Goal: Task Accomplishment & Management: Manage account settings

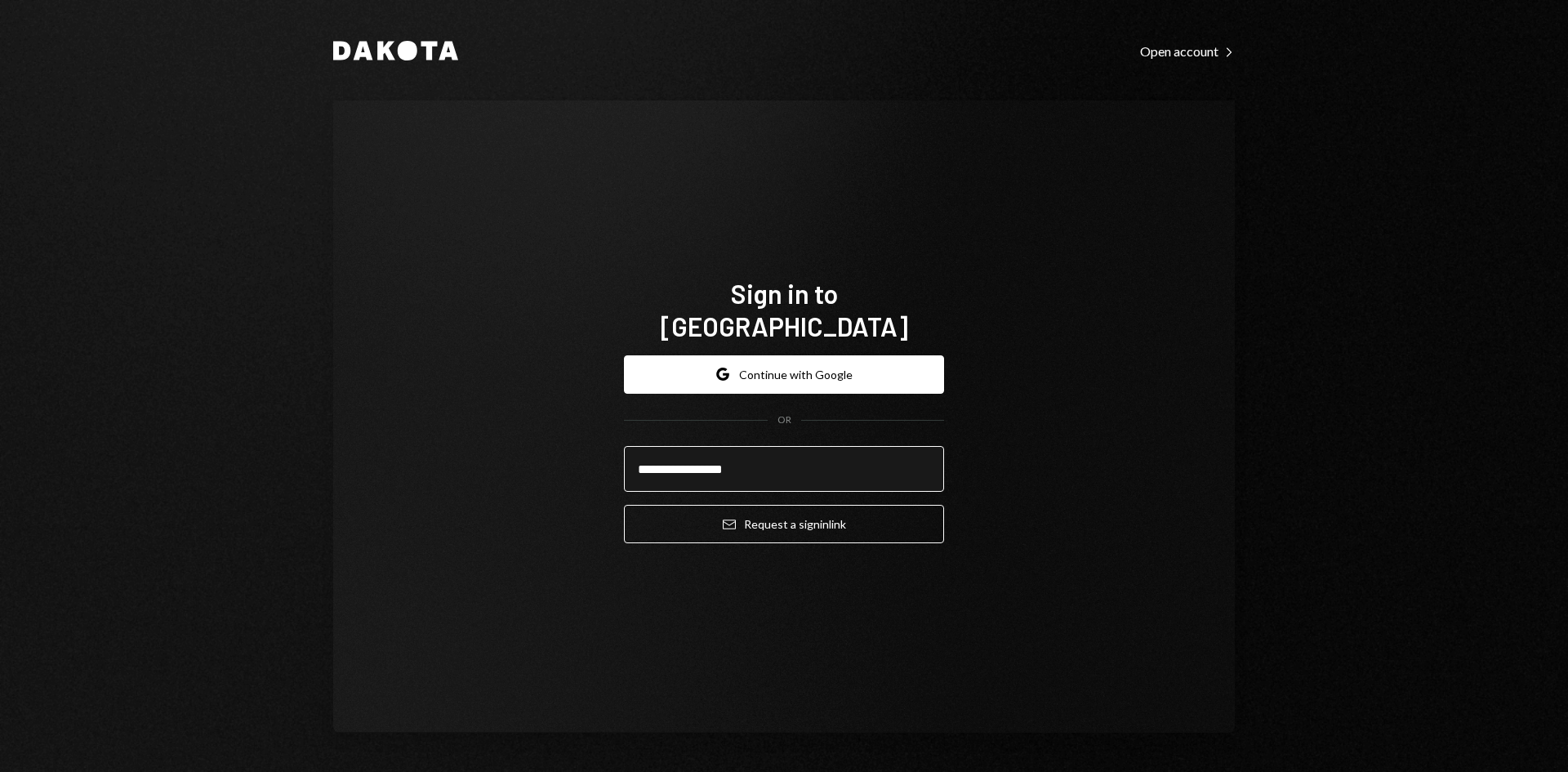
type input "**********"
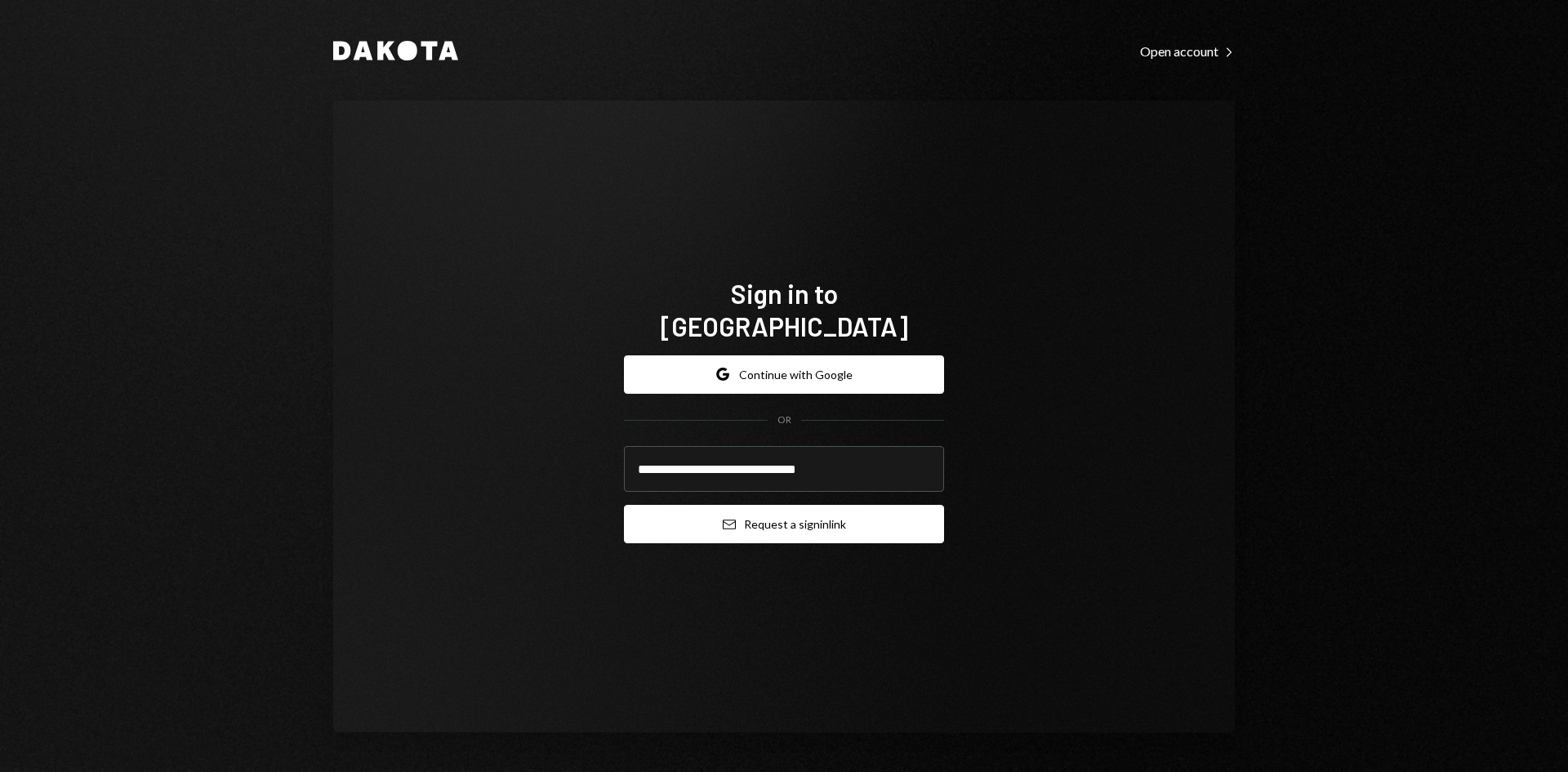
click at [830, 505] on button "Email Request a sign in link" at bounding box center [784, 523] width 320 height 38
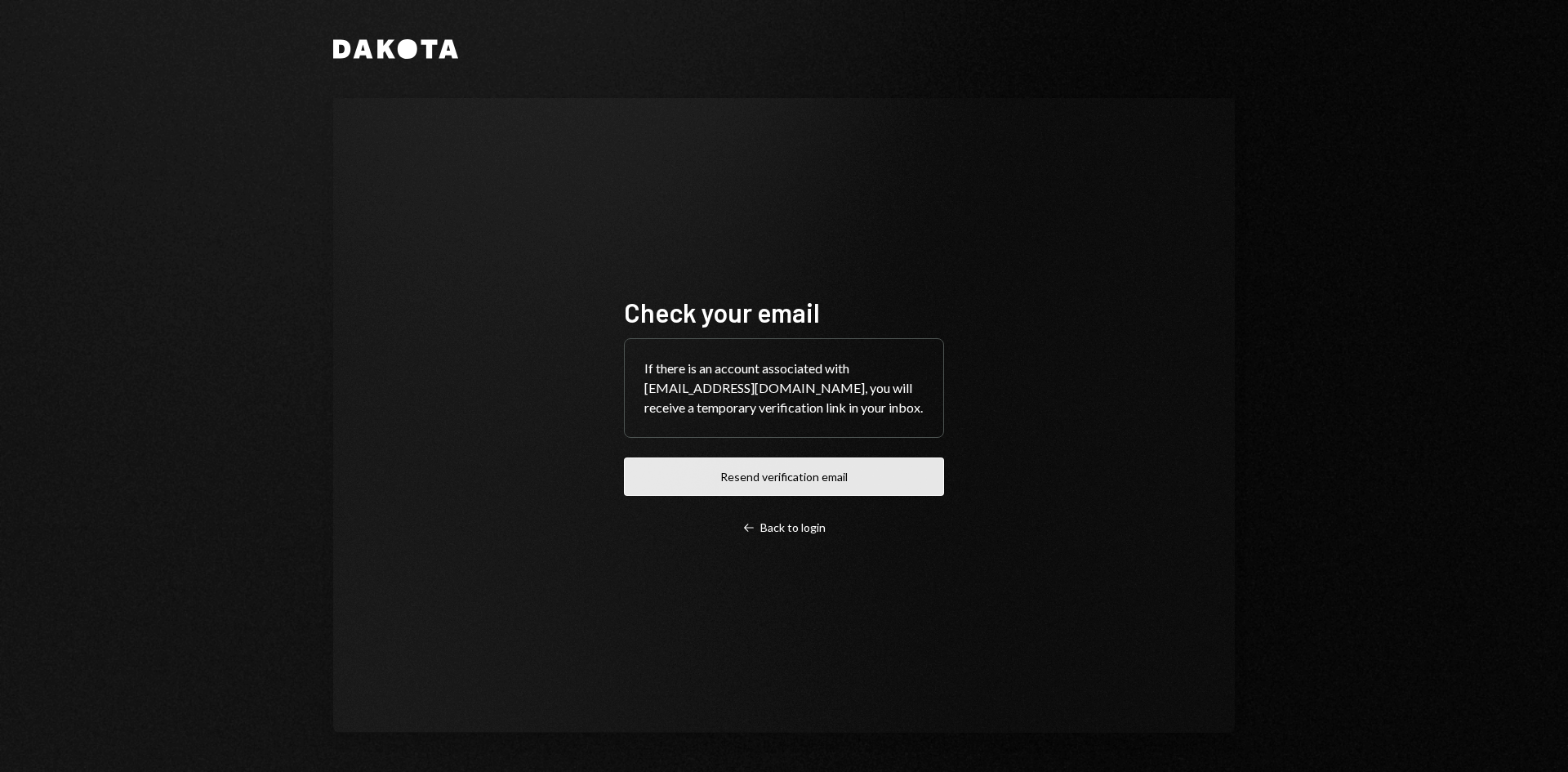
click at [851, 496] on button "Resend verification email" at bounding box center [784, 476] width 320 height 38
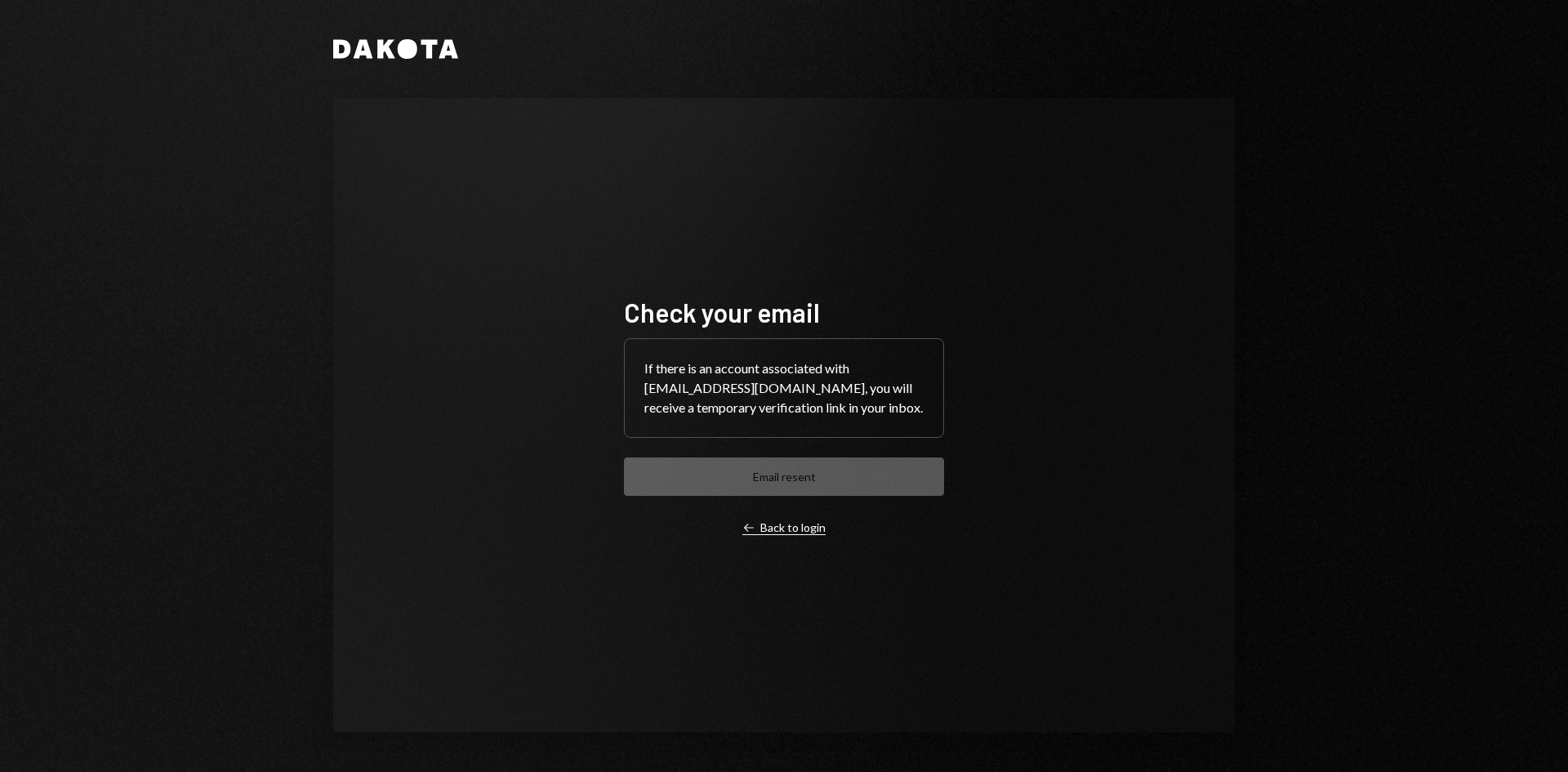
click at [795, 535] on div "Left Arrow Back to login" at bounding box center [784, 527] width 83 height 14
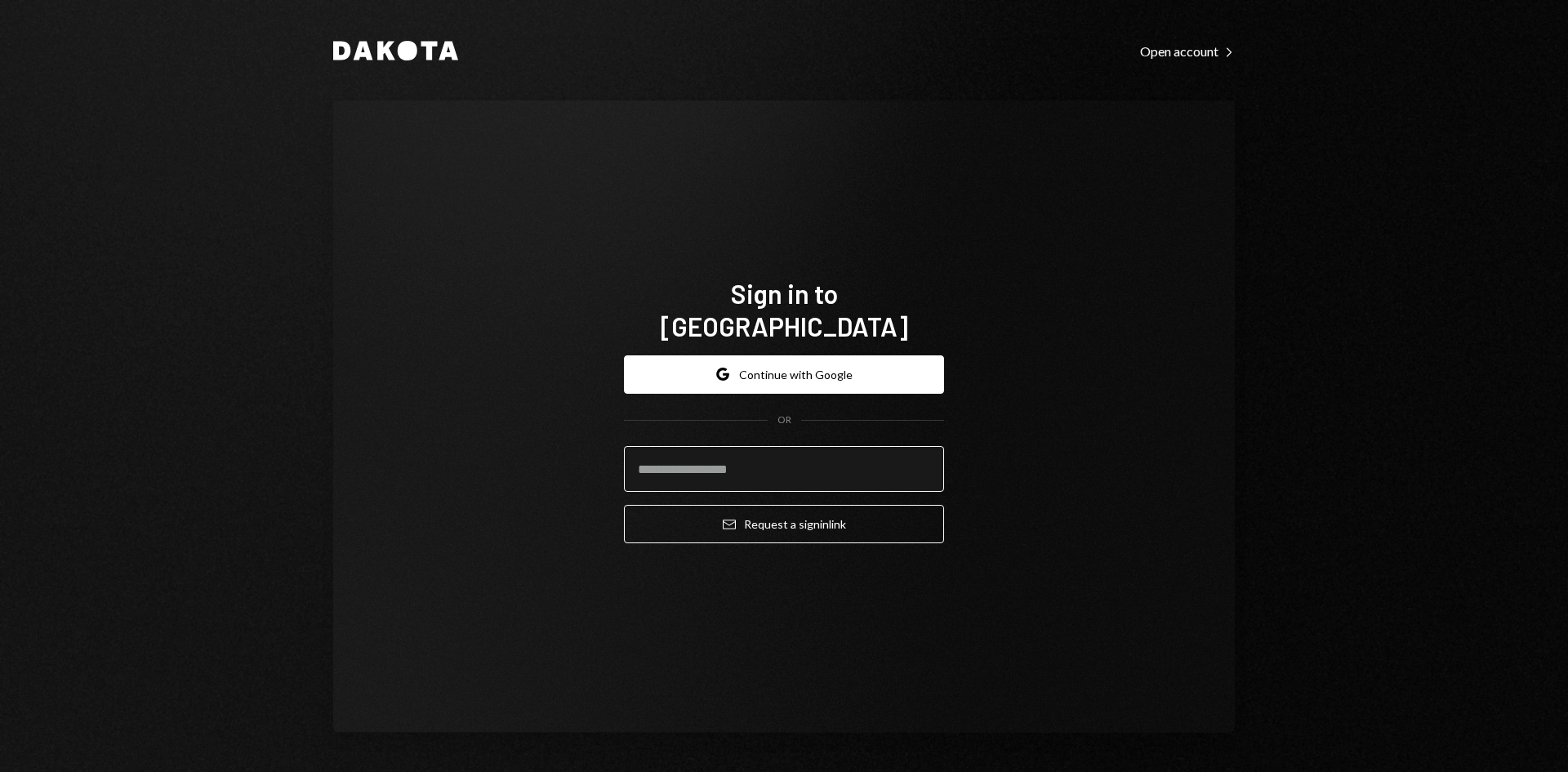
click at [793, 463] on input "email" at bounding box center [784, 469] width 320 height 46
type input "**********"
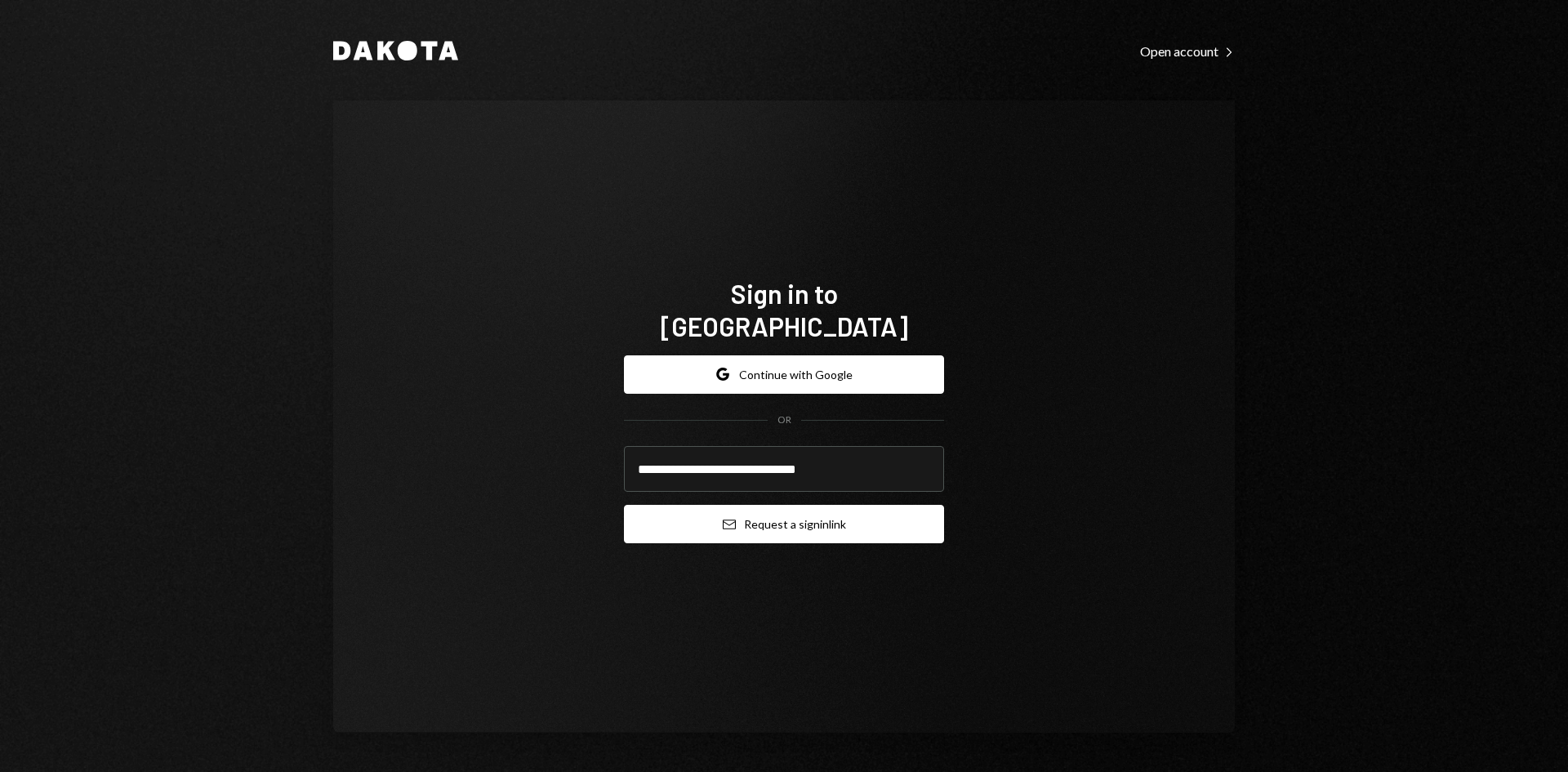
click at [798, 508] on button "Email Request a sign in link" at bounding box center [784, 523] width 320 height 38
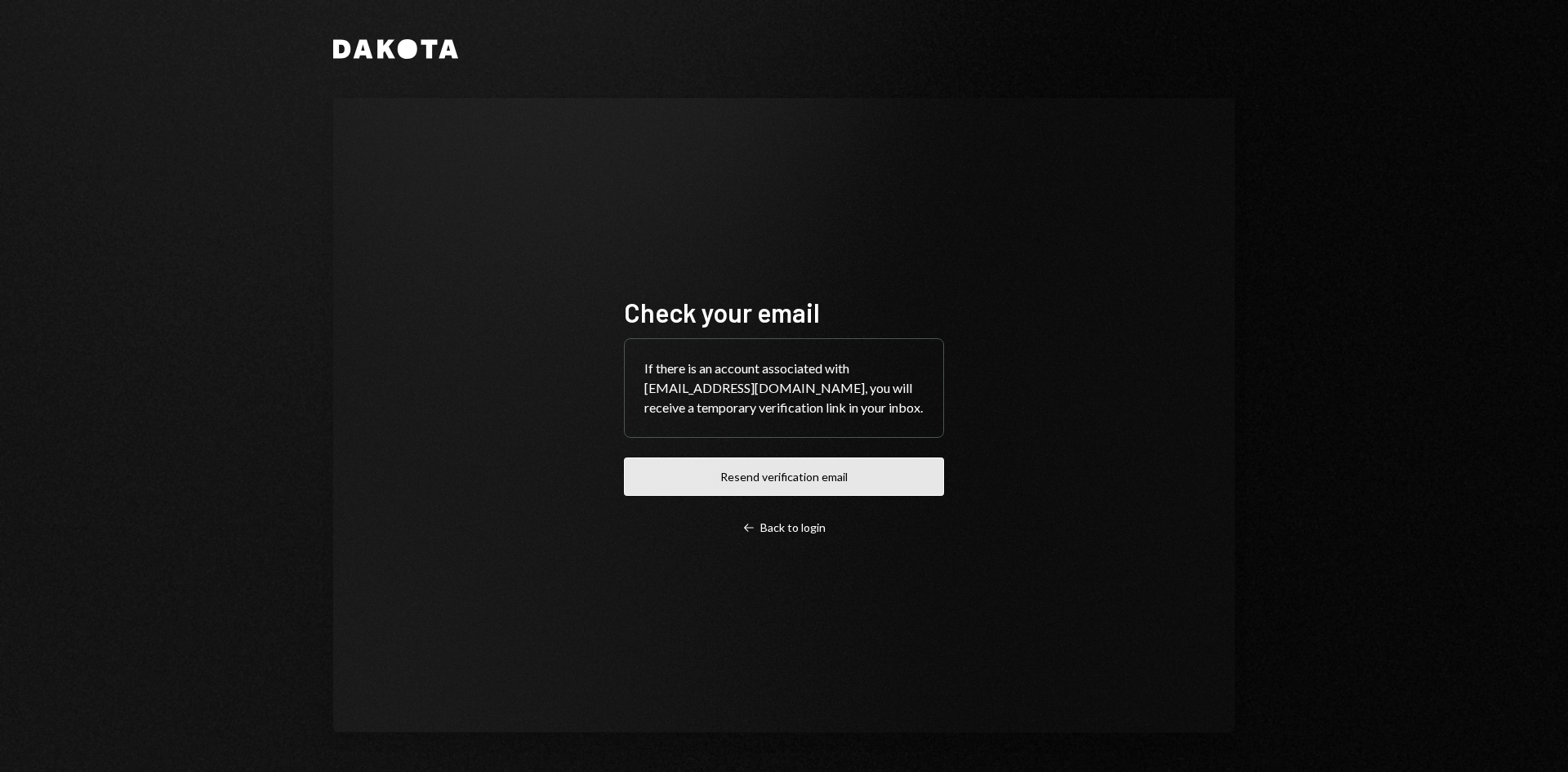
click at [789, 494] on button "Resend verification email" at bounding box center [784, 476] width 320 height 38
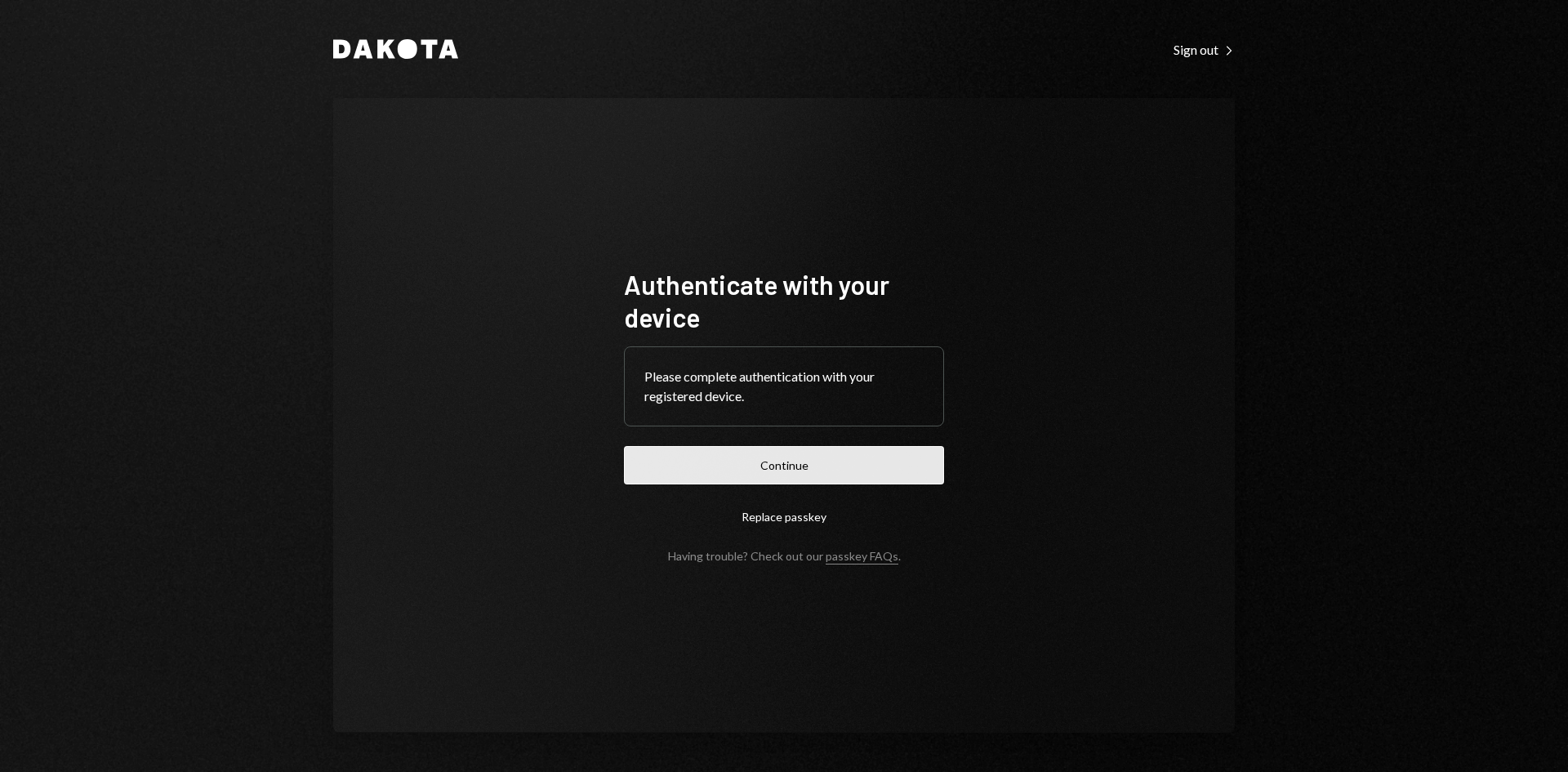
click at [776, 455] on button "Continue" at bounding box center [784, 465] width 320 height 38
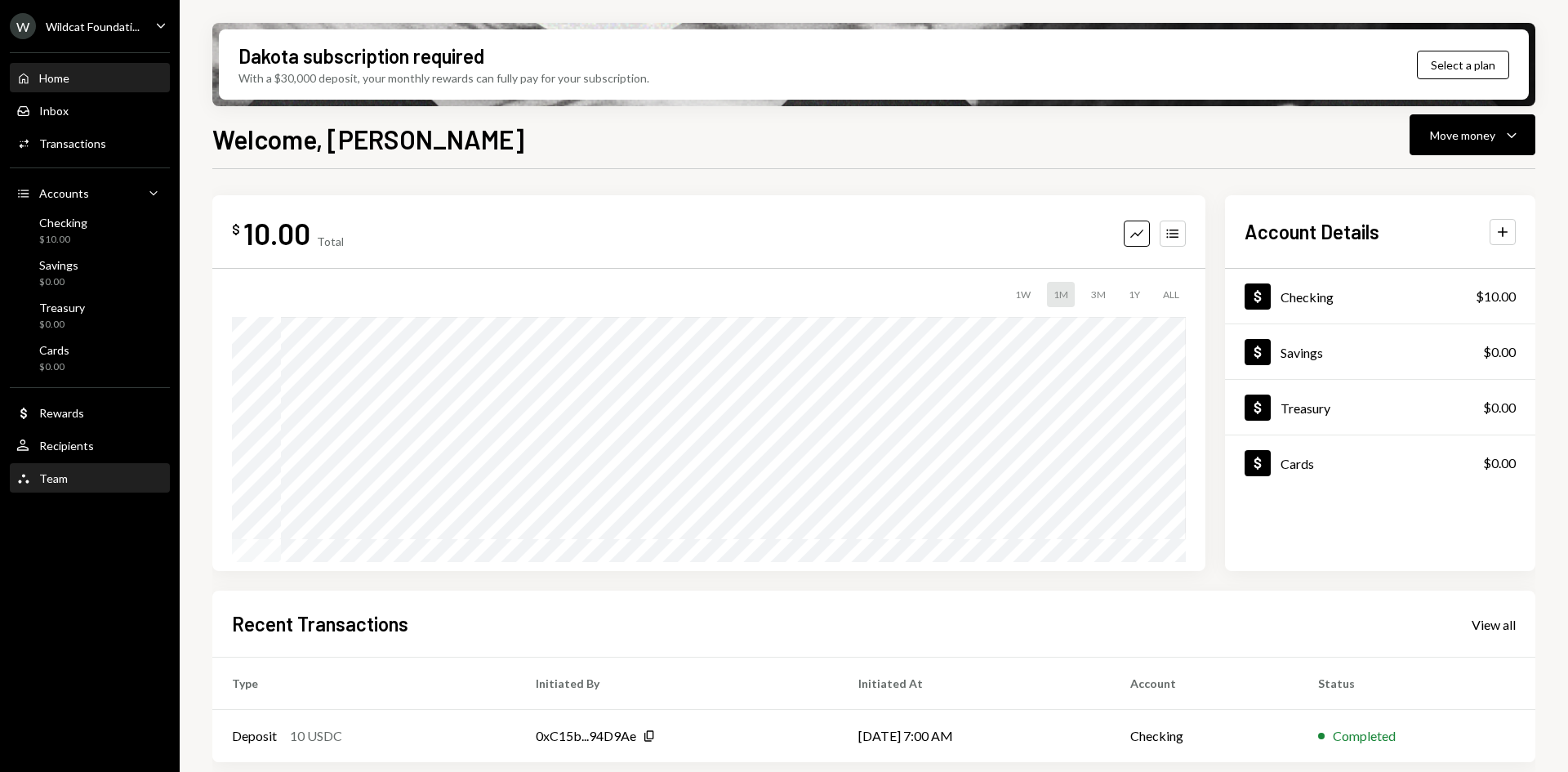
click at [71, 476] on div "Team Team" at bounding box center [89, 478] width 147 height 14
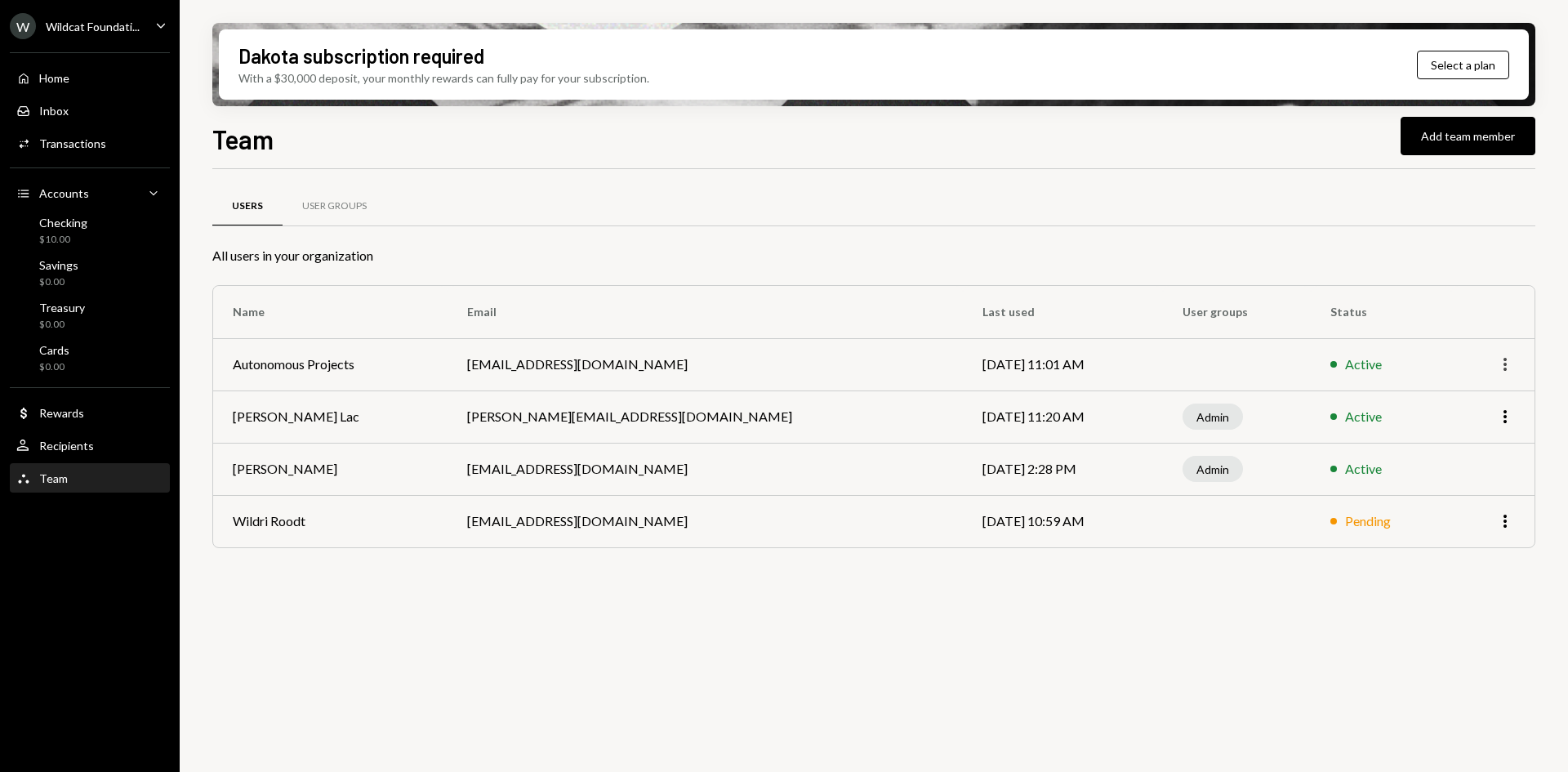
click at [1507, 369] on icon "More" at bounding box center [1504, 363] width 20 height 20
click at [1452, 426] on div "Remove" at bounding box center [1467, 428] width 82 height 29
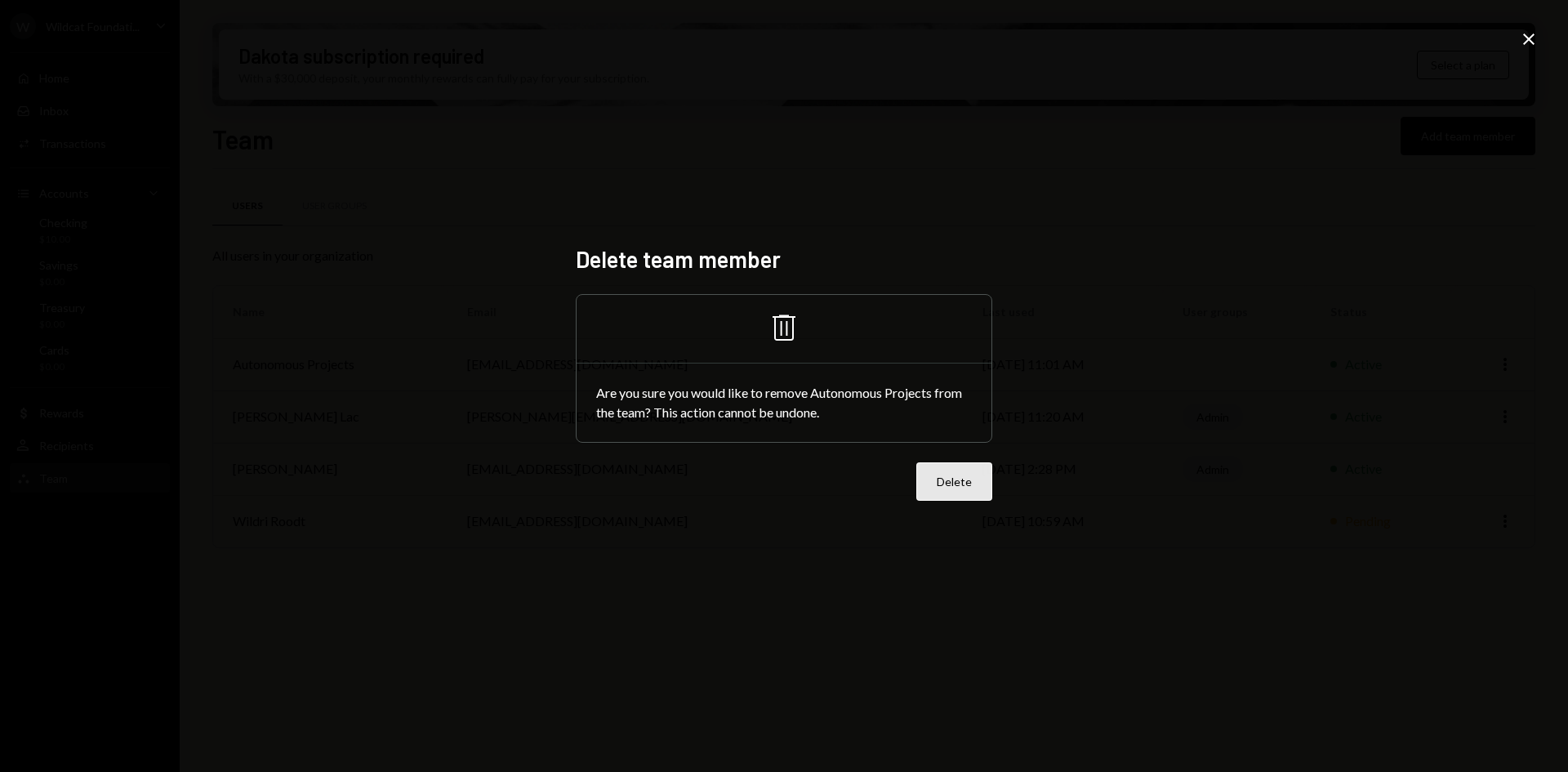
click at [941, 488] on button "Delete" at bounding box center [954, 481] width 76 height 38
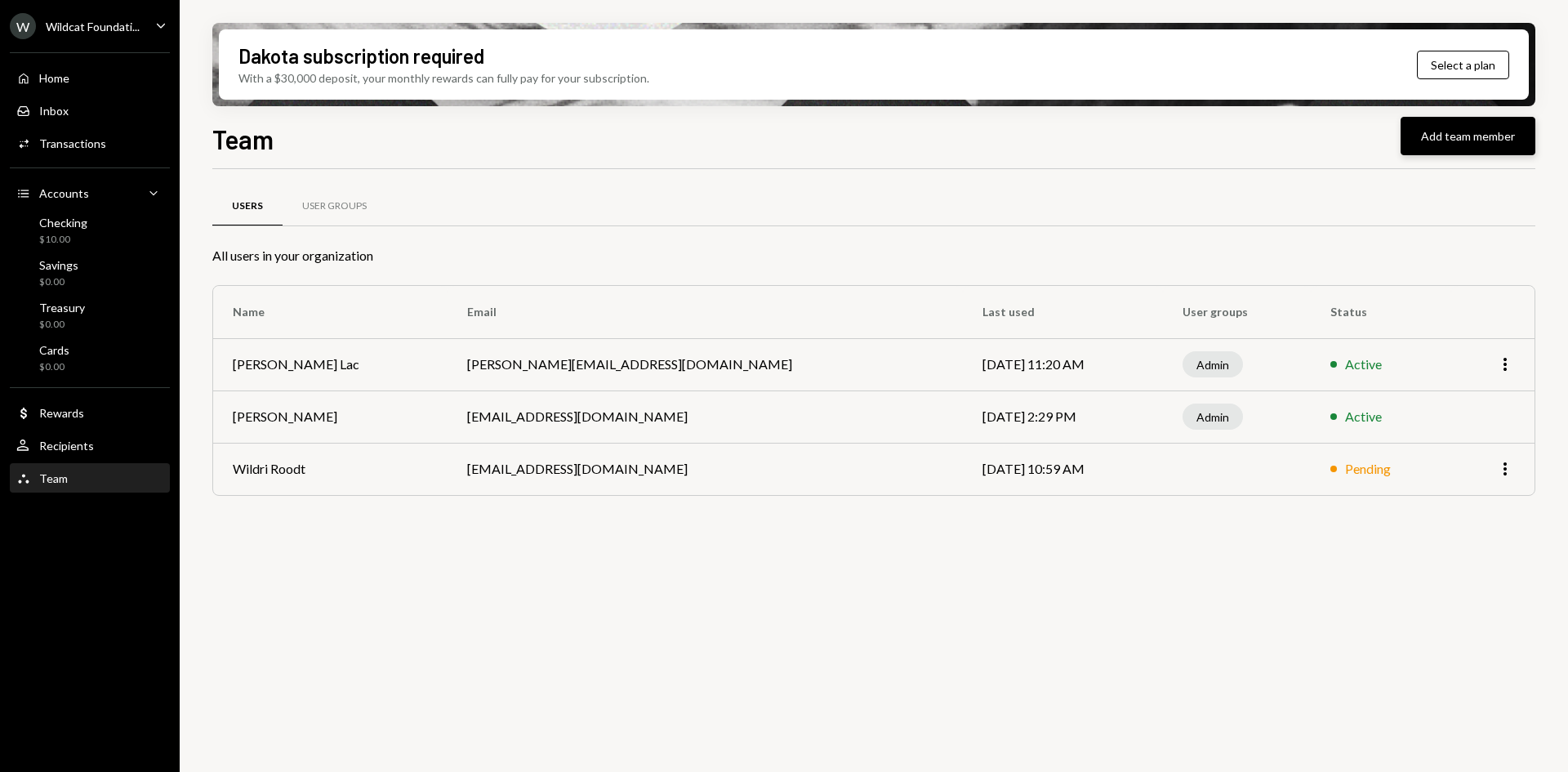
click at [1476, 134] on button "Add team member" at bounding box center [1468, 135] width 134 height 38
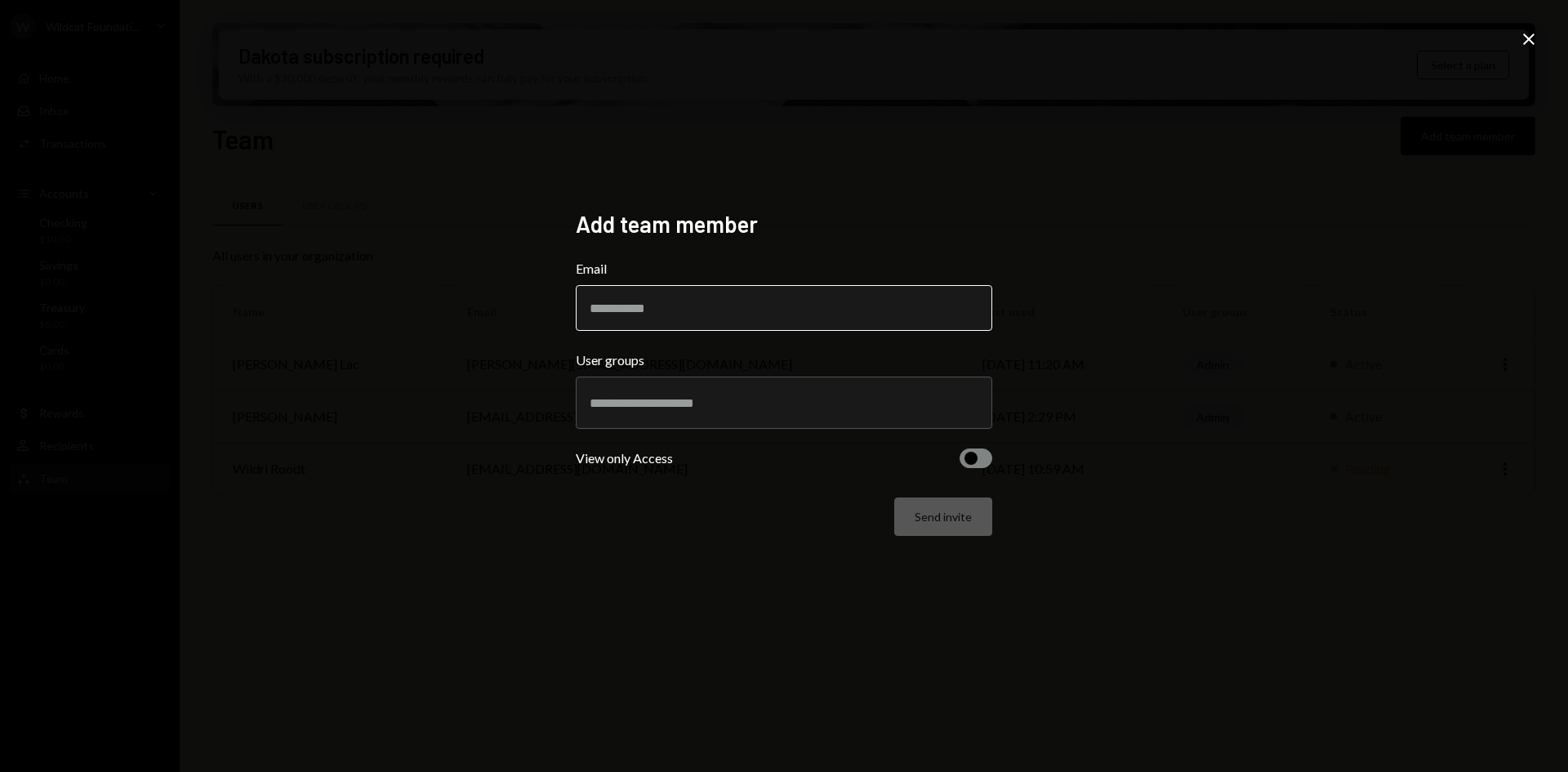
click at [867, 305] on input "Email" at bounding box center [784, 308] width 416 height 46
click at [856, 314] on input "Email" at bounding box center [784, 308] width 416 height 46
paste input "**********"
type input "**********"
click at [971, 339] on form "**********" at bounding box center [784, 397] width 416 height 277
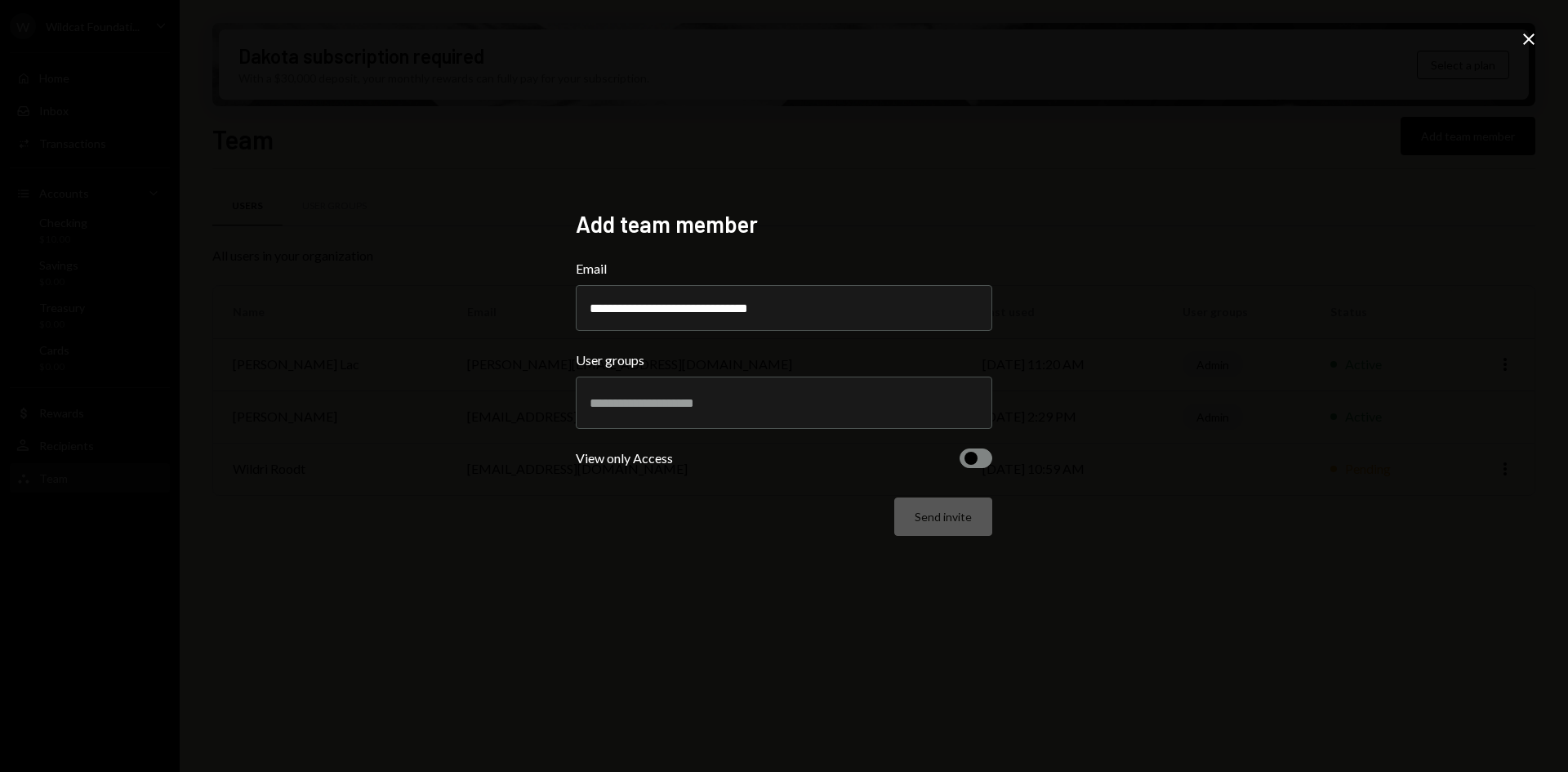
click at [873, 388] on div at bounding box center [784, 403] width 389 height 41
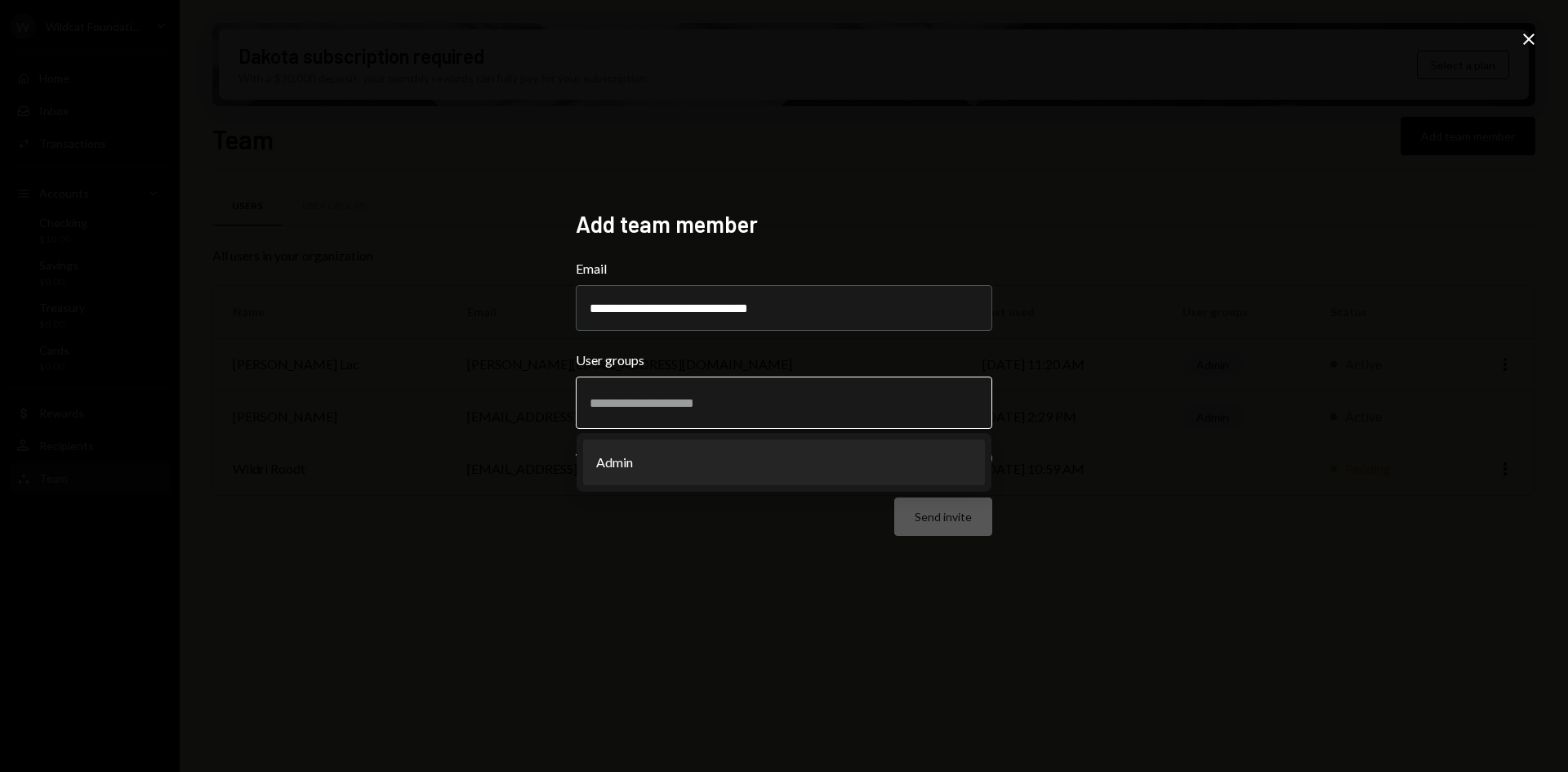
click at [874, 407] on input "text" at bounding box center [784, 402] width 389 height 14
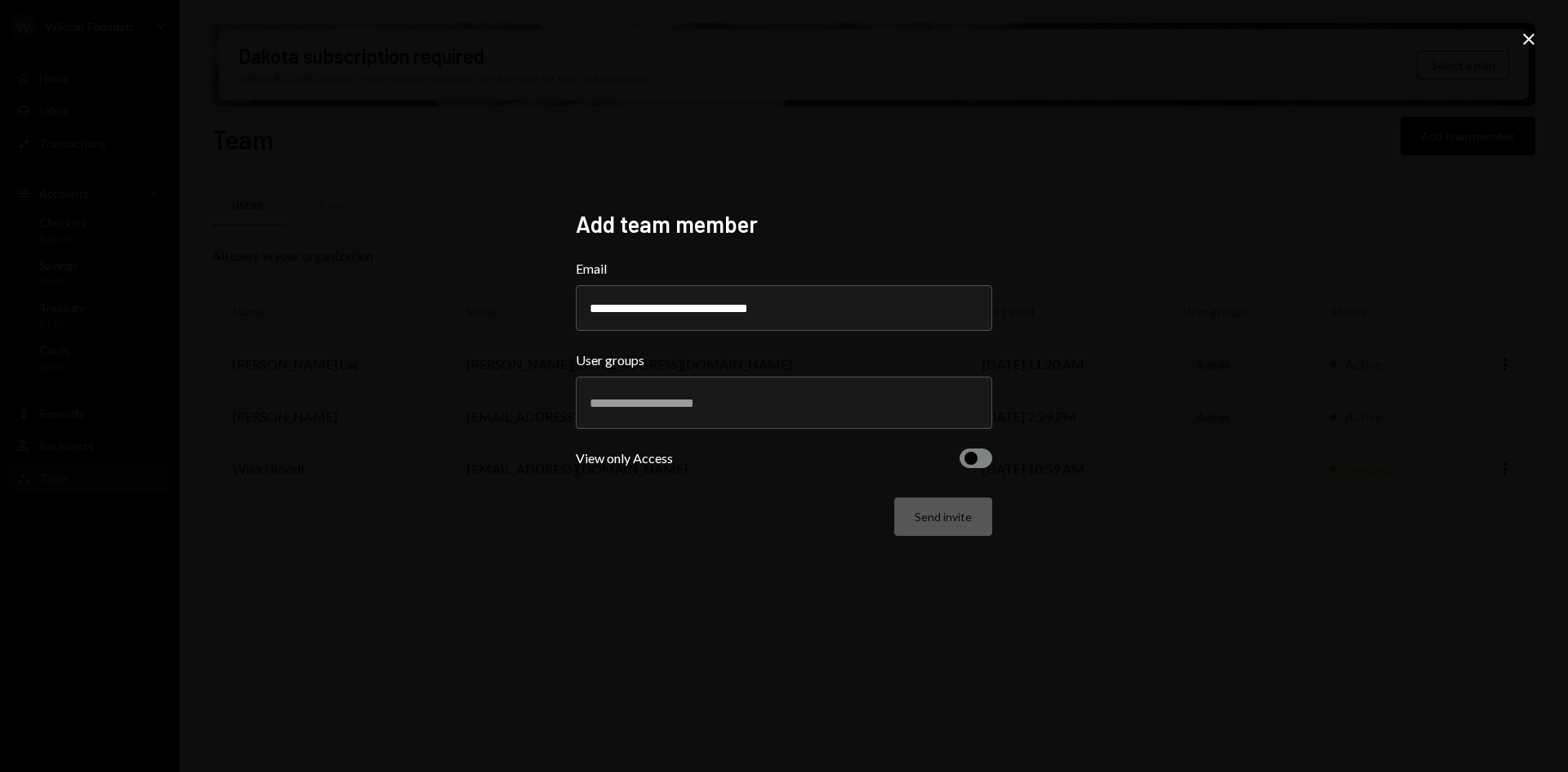
click at [859, 423] on div at bounding box center [784, 403] width 389 height 41
click at [1129, 470] on div "**********" at bounding box center [784, 386] width 1568 height 772
click at [986, 457] on button "button" at bounding box center [976, 458] width 32 height 20
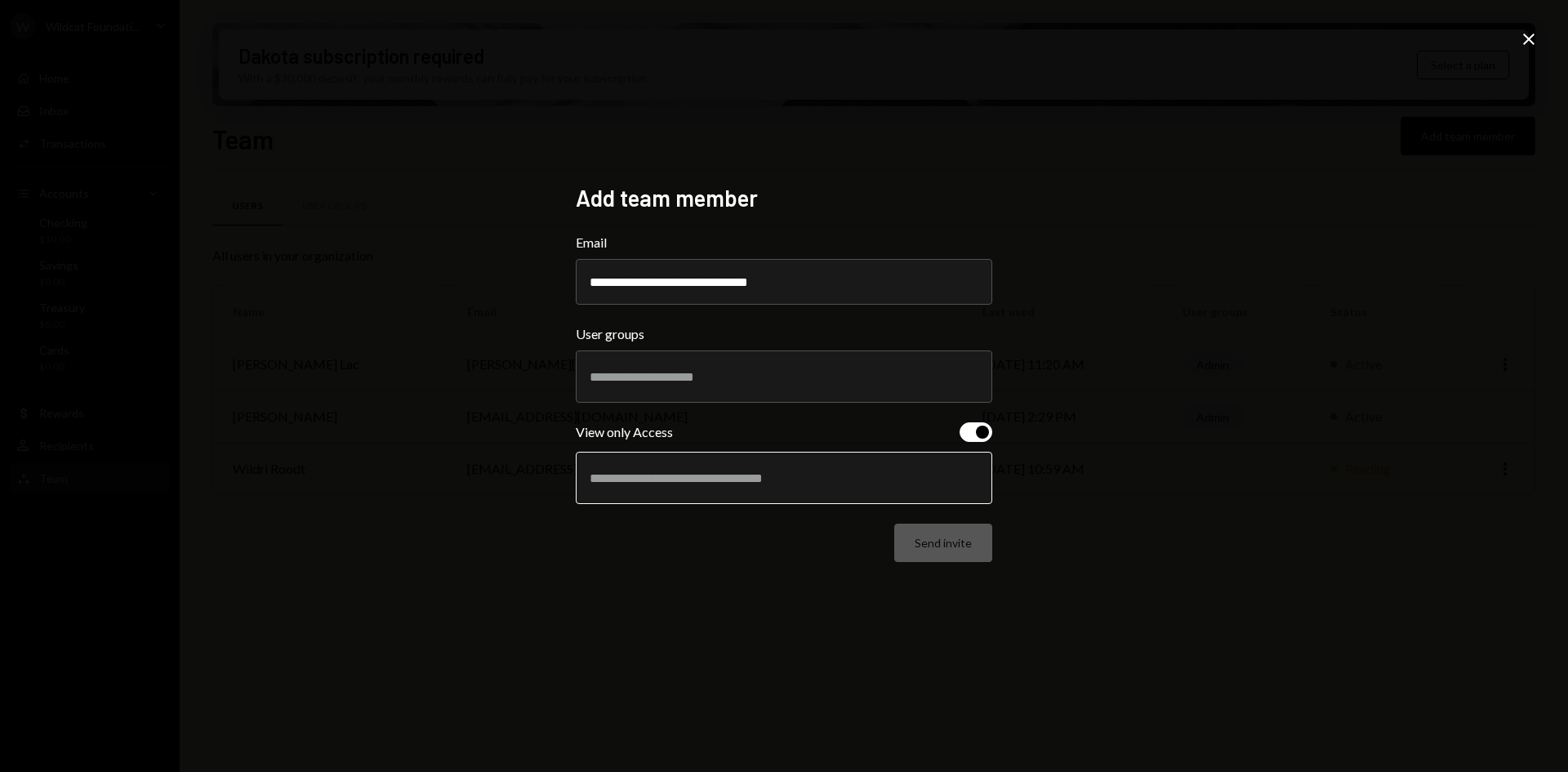
click at [915, 484] on input "text" at bounding box center [784, 477] width 389 height 14
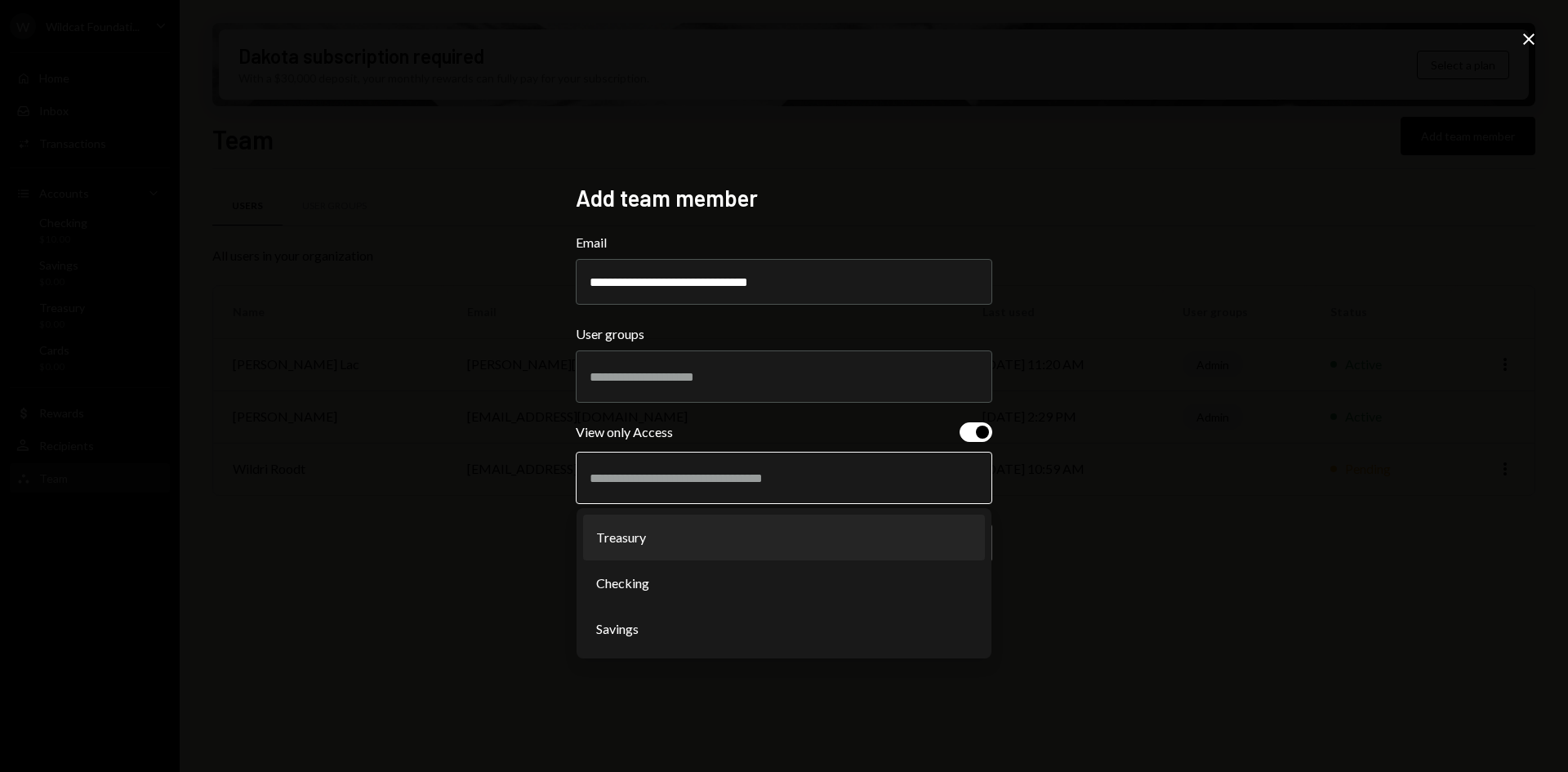
click at [776, 542] on li "Treasury" at bounding box center [784, 538] width 402 height 46
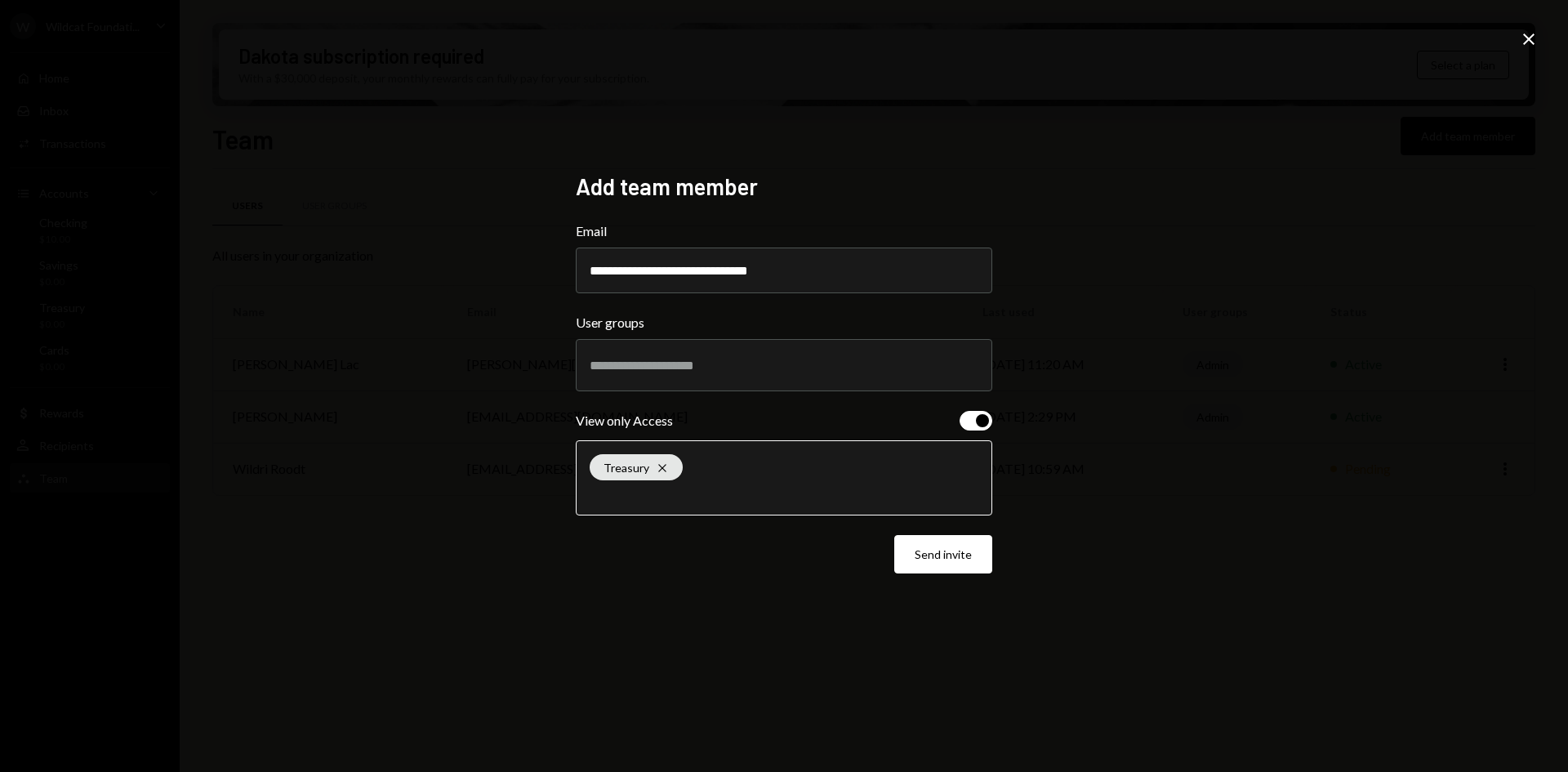
click at [779, 487] on input "text" at bounding box center [784, 494] width 389 height 14
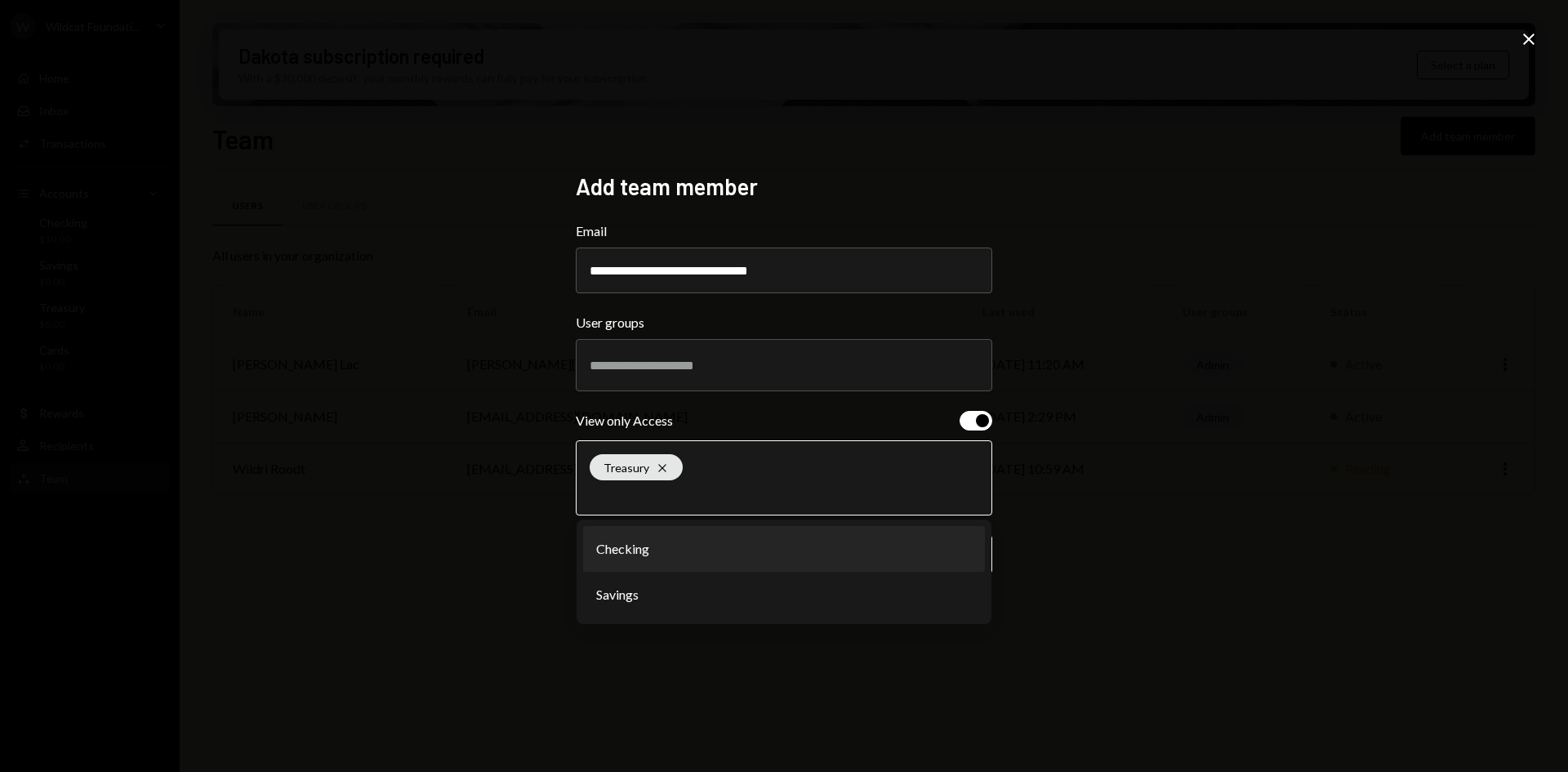
click at [784, 577] on li "Savings" at bounding box center [784, 595] width 402 height 46
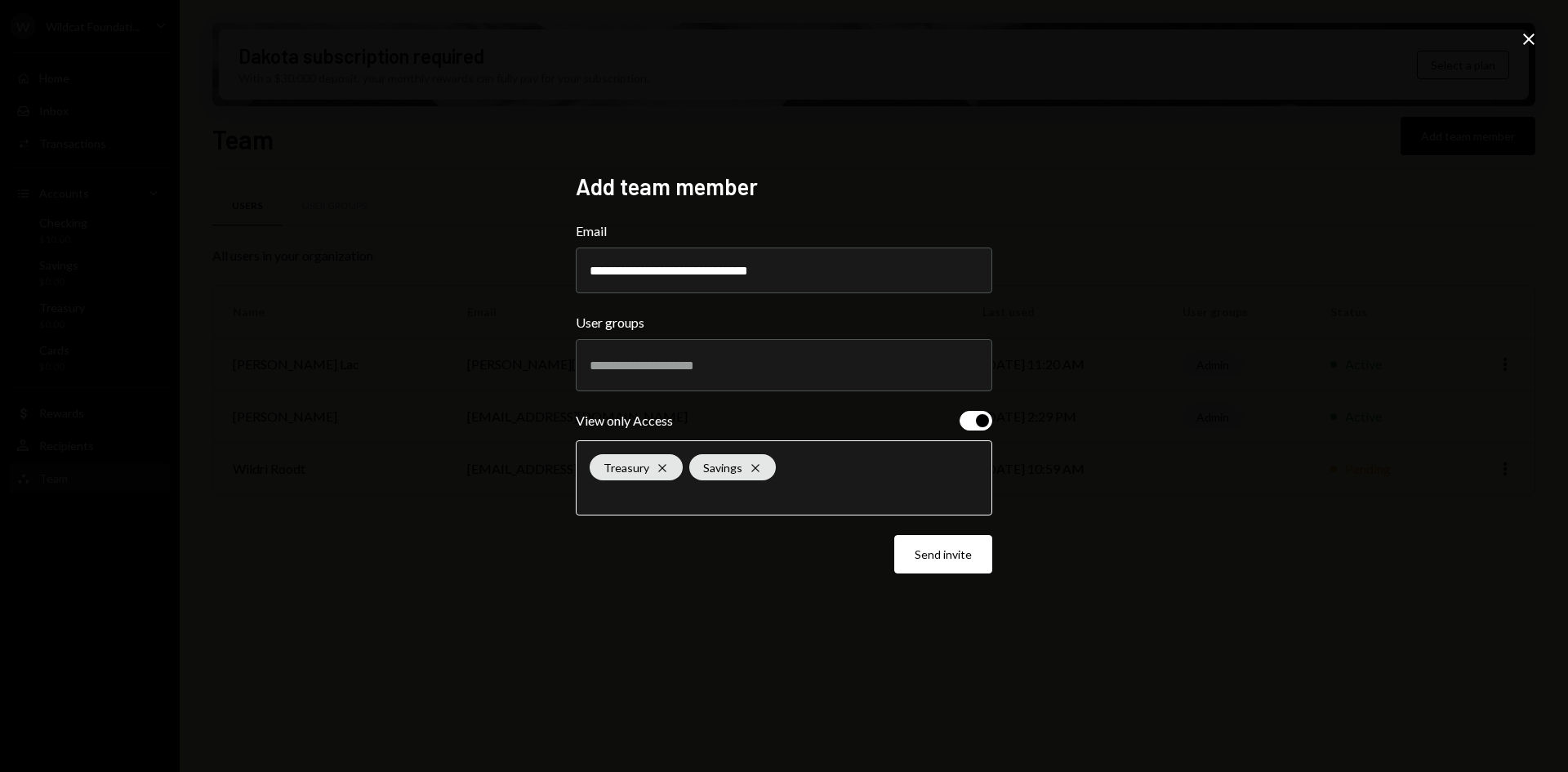
click at [808, 496] on input "text" at bounding box center [784, 494] width 389 height 14
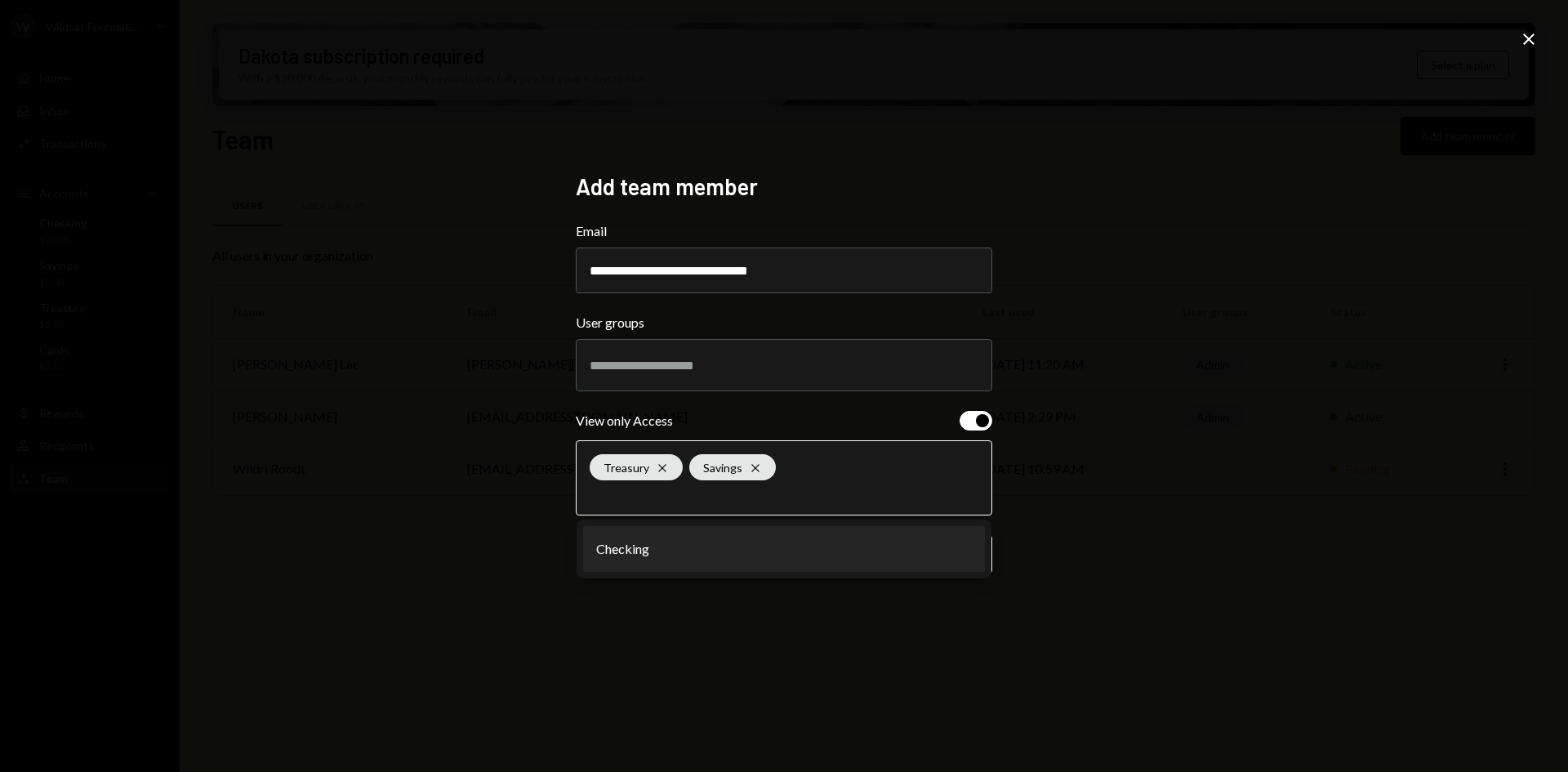
click at [788, 541] on li "Checking" at bounding box center [784, 549] width 402 height 46
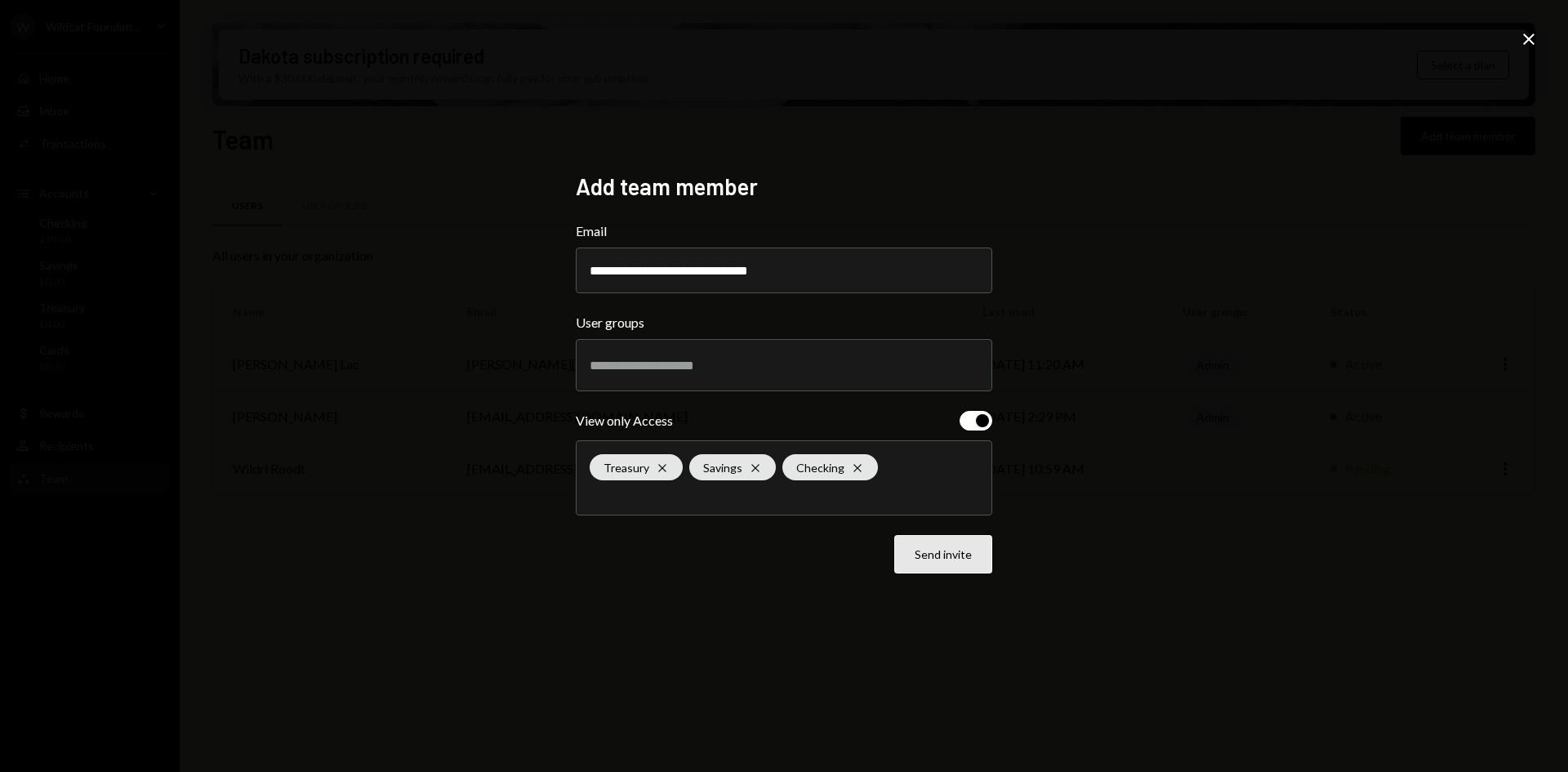
click at [946, 557] on button "Send invite" at bounding box center [943, 554] width 98 height 38
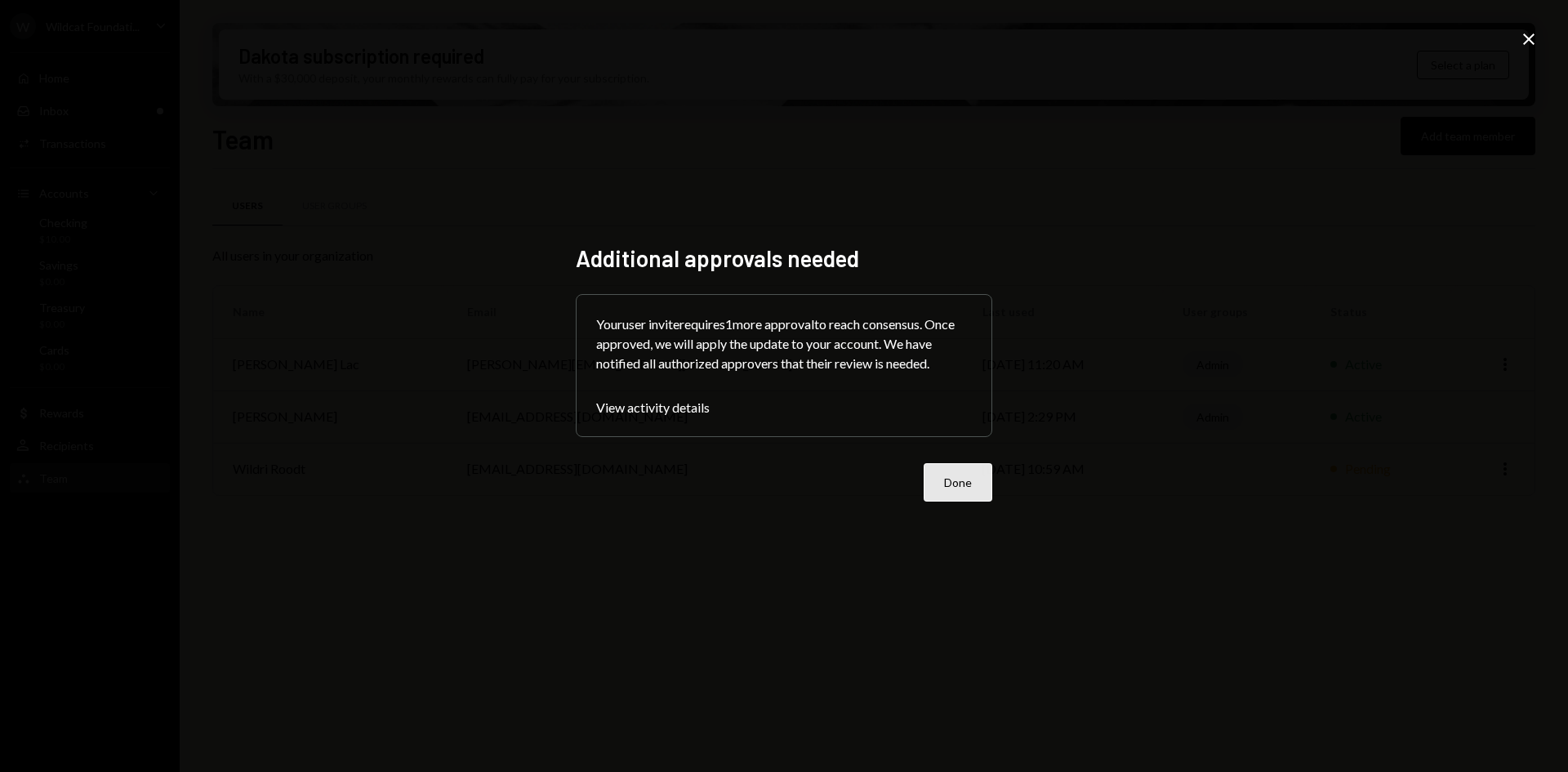
click at [968, 491] on button "Done" at bounding box center [957, 482] width 69 height 38
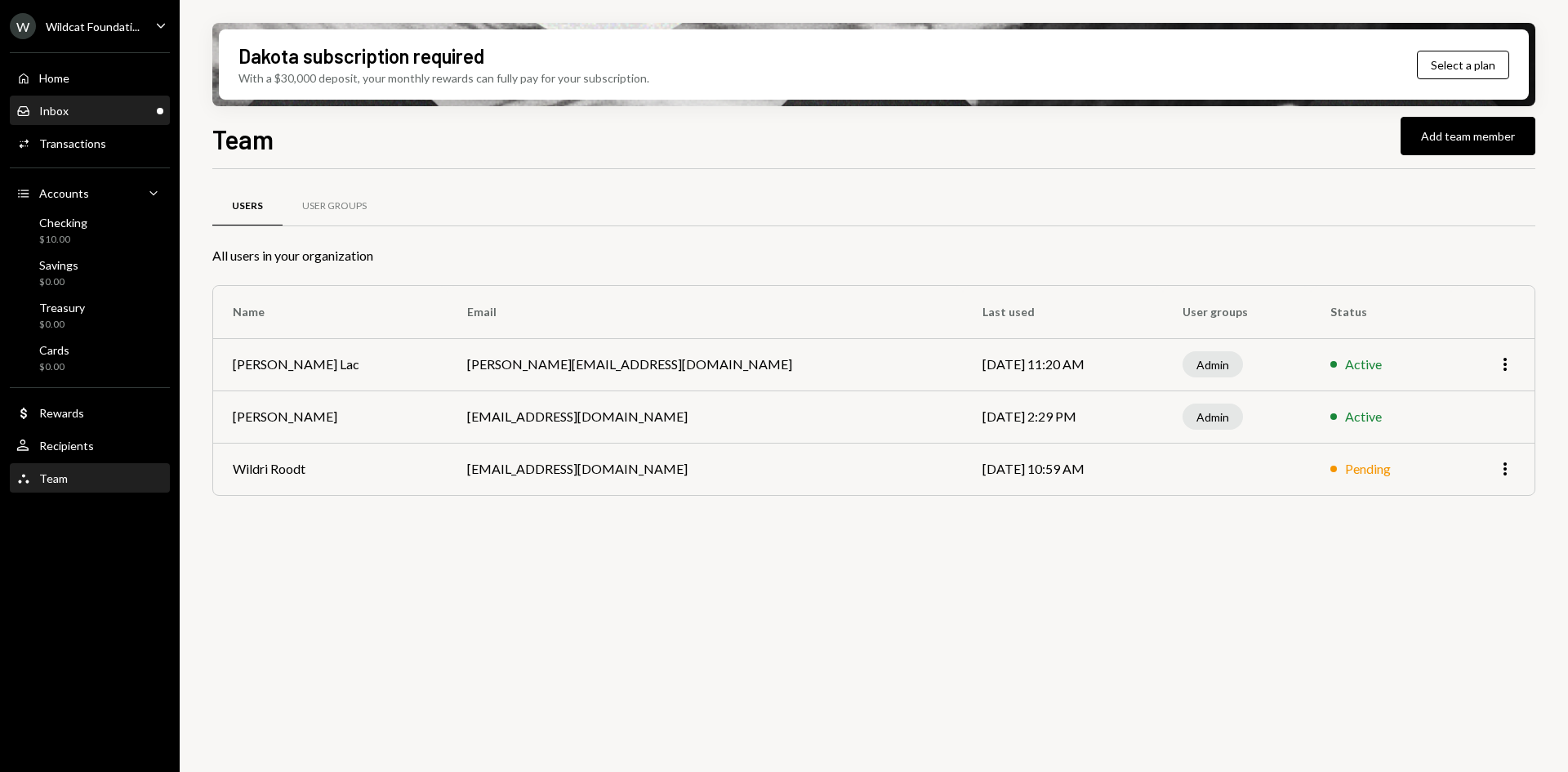
click at [121, 117] on div "Inbox Inbox" at bounding box center [89, 111] width 147 height 14
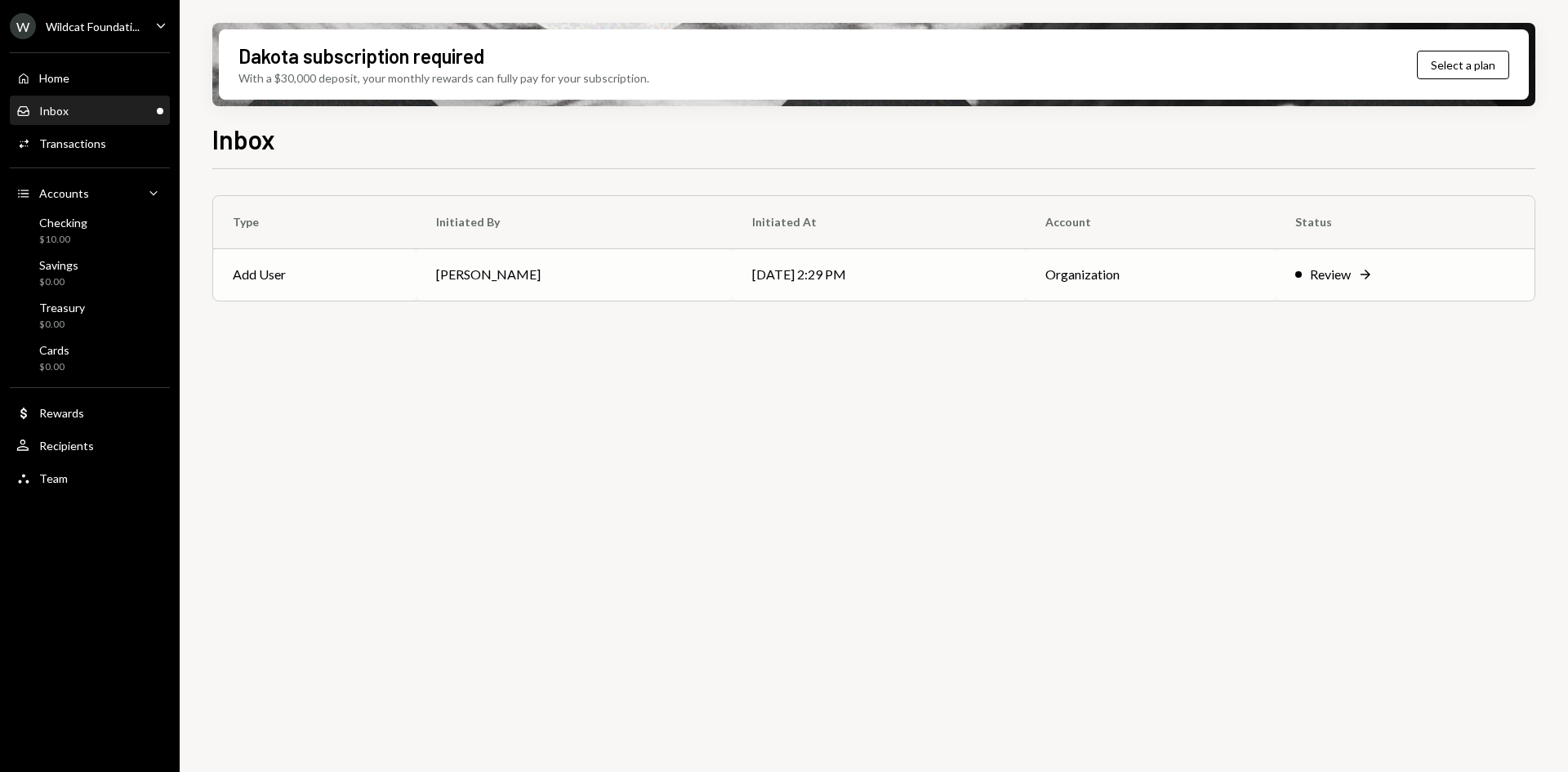
click at [760, 279] on td "[DATE] 2:29 PM" at bounding box center [879, 274] width 294 height 52
